Goal: Check status: Check status

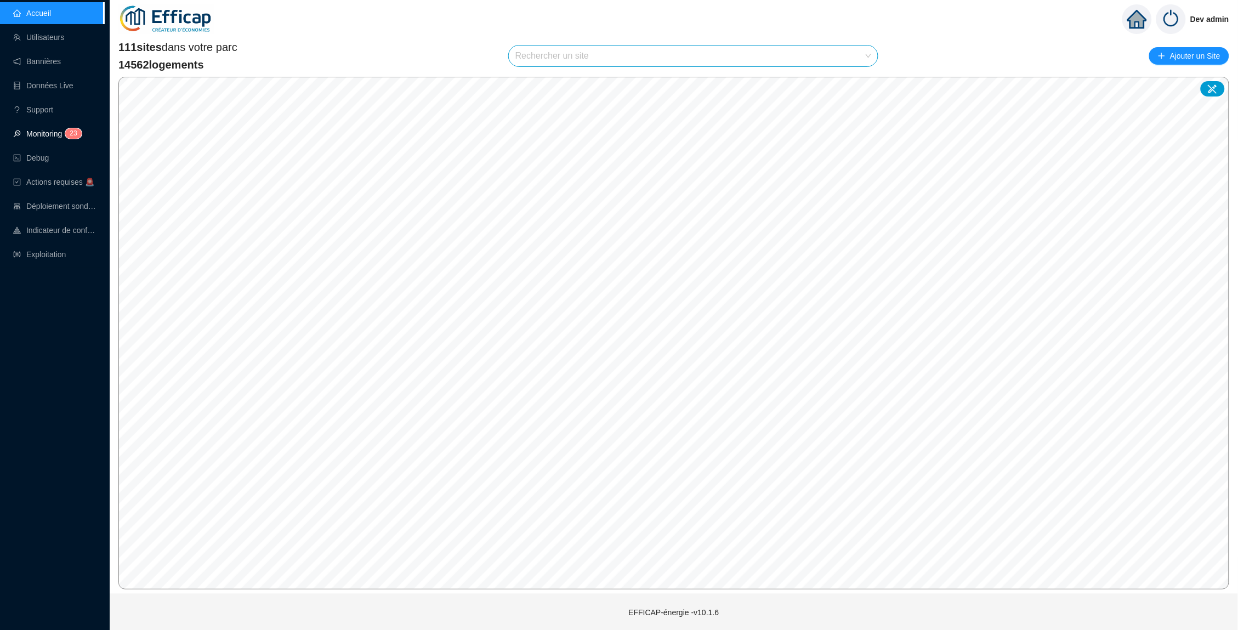
click at [46, 138] on link "Monitoring 2 3" at bounding box center [45, 133] width 65 height 9
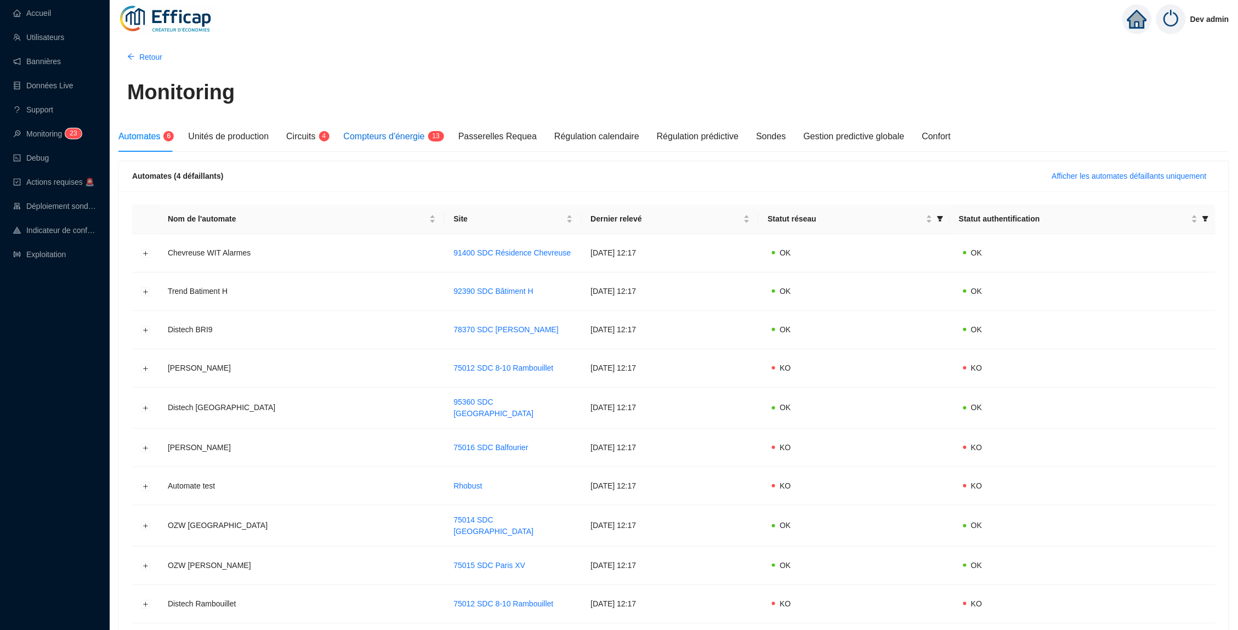
click at [378, 132] on span "Compteurs d'énergie" at bounding box center [384, 136] width 81 height 9
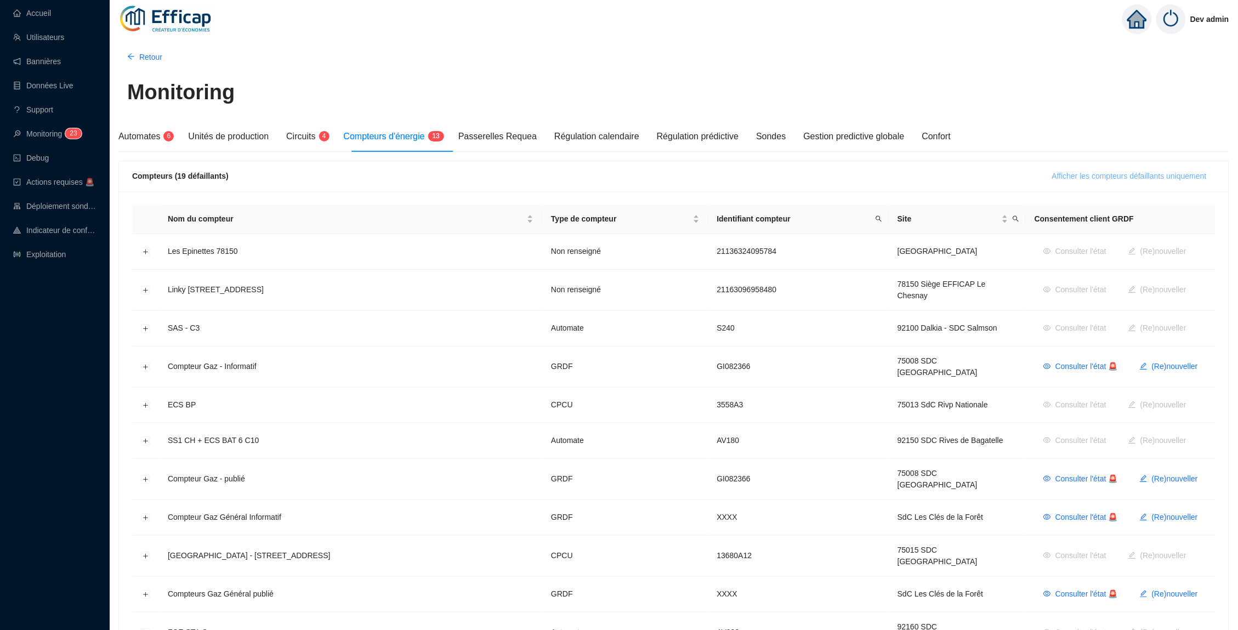
click at [1118, 171] on span "Afficher les compteurs défaillants uniquement" at bounding box center [1129, 177] width 155 height 12
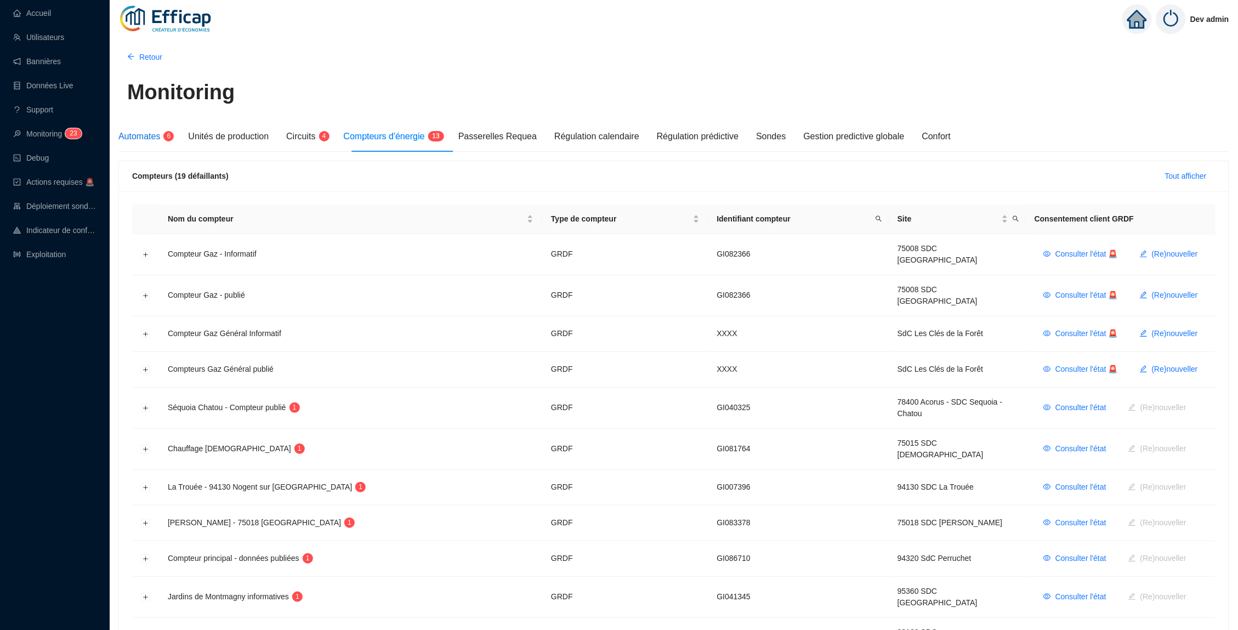
click at [149, 134] on span "Automates" at bounding box center [139, 136] width 42 height 9
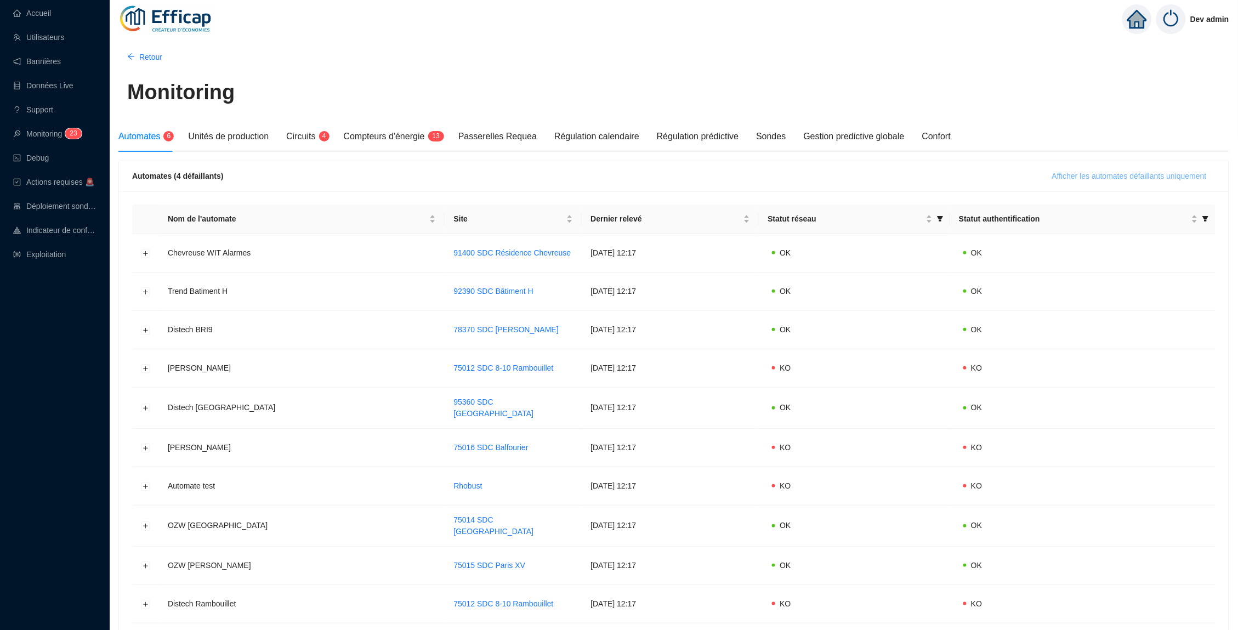
click at [1050, 181] on button "Afficher les automates défaillants uniquement" at bounding box center [1129, 176] width 172 height 18
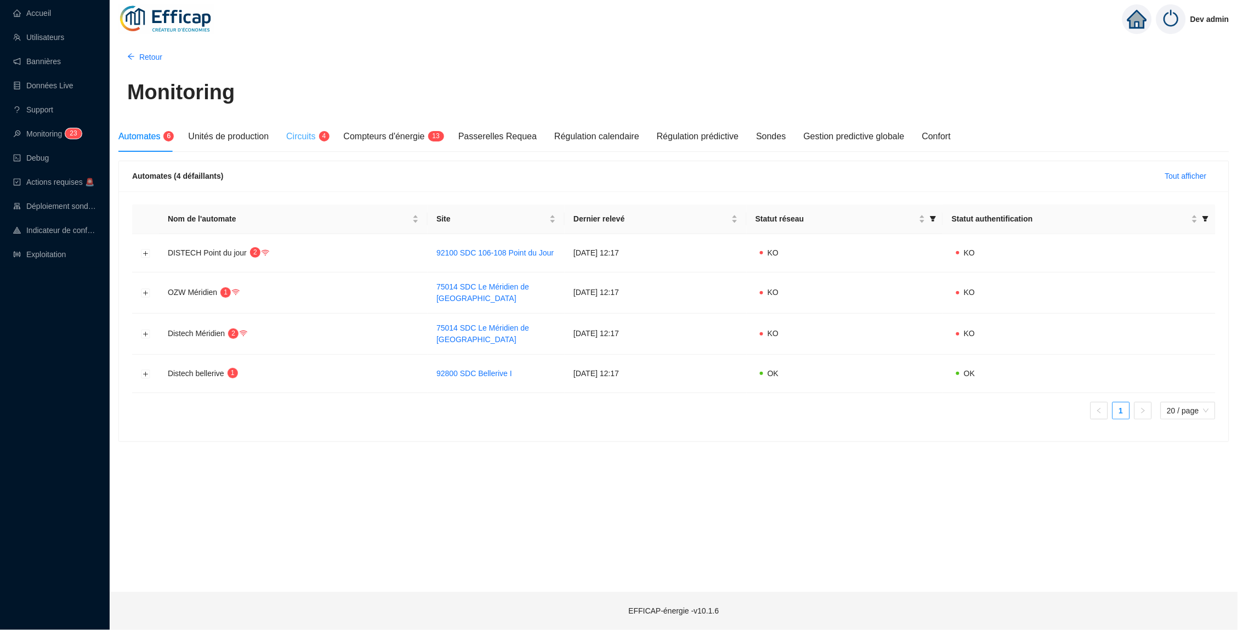
click at [323, 126] on div "Circuits 4" at bounding box center [305, 136] width 39 height 31
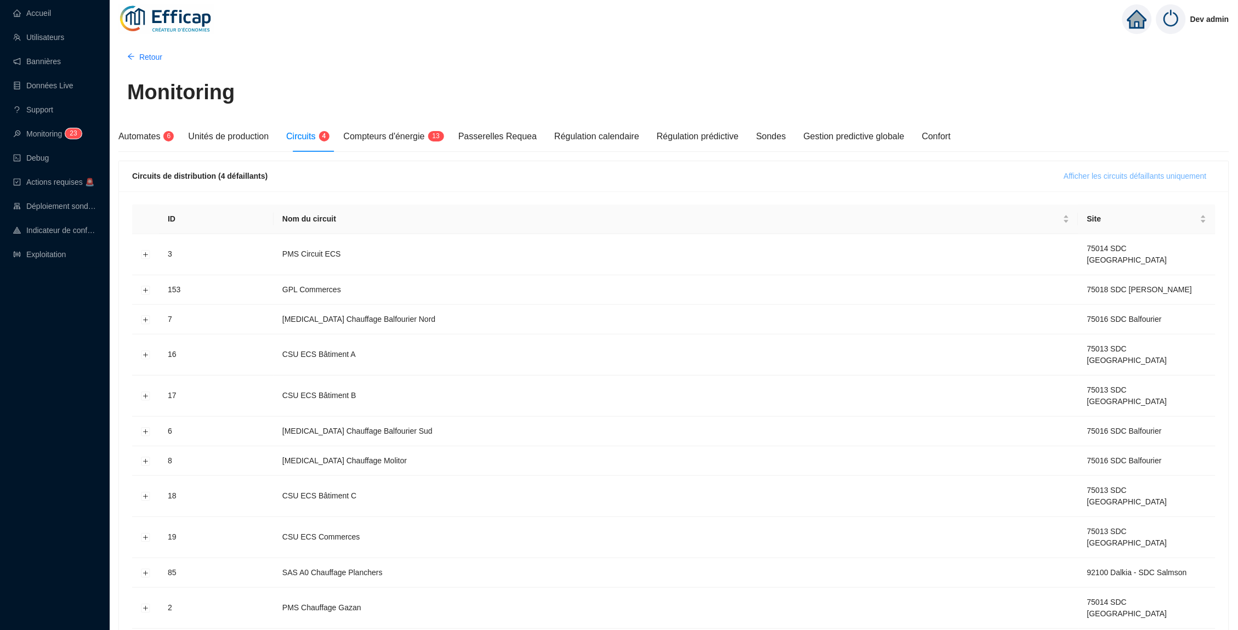
click at [1135, 169] on button "Afficher les circuits défaillants uniquement" at bounding box center [1135, 176] width 160 height 18
